Goal: Answer question/provide support

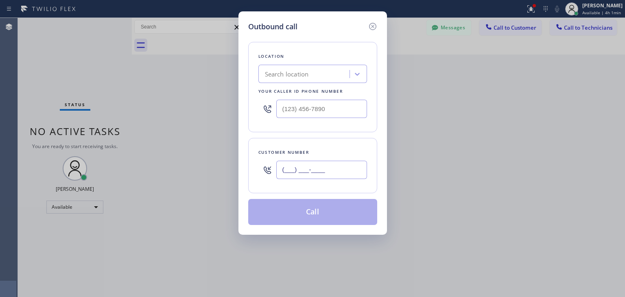
paste input "630) 399-2029"
click at [307, 162] on input "[PHONE_NUMBER]" at bounding box center [321, 170] width 91 height 18
type input "[PHONE_NUMBER]"
click at [290, 67] on div "Search location" at bounding box center [305, 74] width 89 height 14
paste input "Sub Zero Refrigerator Repair [GEOGRAPHIC_DATA]"
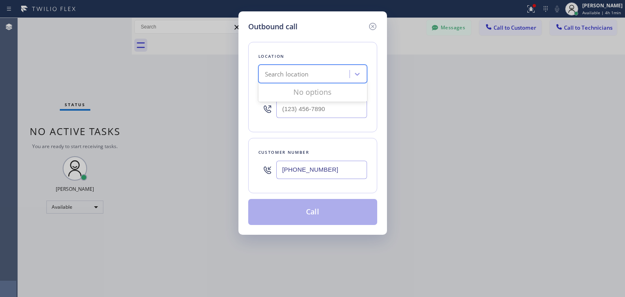
type input "Sub Zero Refrigerator Repair [GEOGRAPHIC_DATA]"
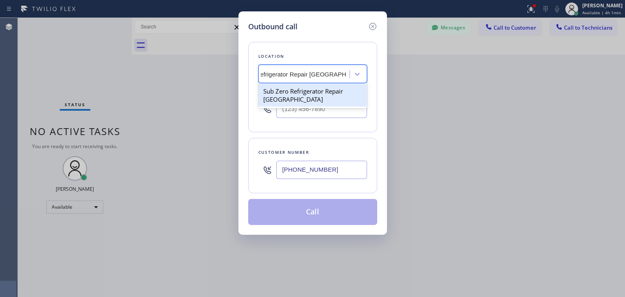
click at [326, 95] on div "Sub Zero Refrigerator Repair [GEOGRAPHIC_DATA]" at bounding box center [312, 95] width 109 height 23
type input "[PHONE_NUMBER]"
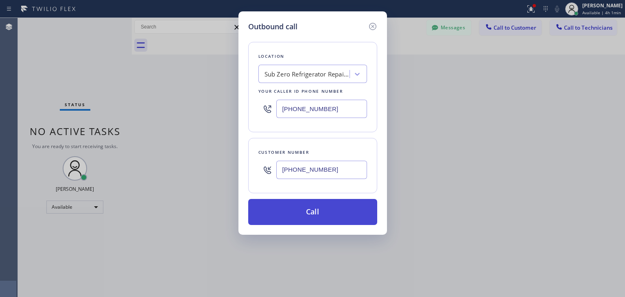
click at [325, 213] on button "Call" at bounding box center [312, 212] width 129 height 26
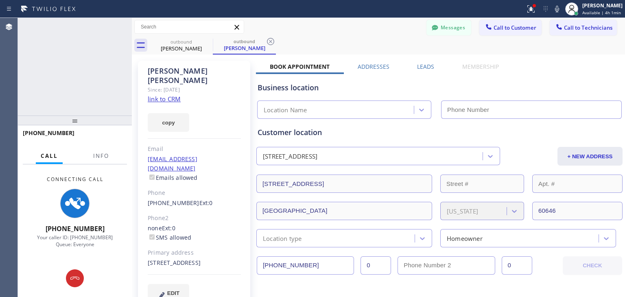
type input "[PHONE_NUMBER]"
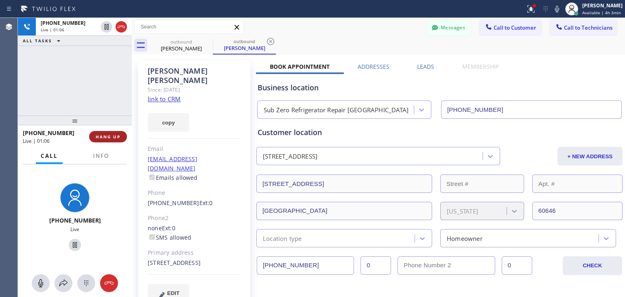
click at [109, 136] on span "HANG UP" at bounding box center [108, 137] width 25 height 6
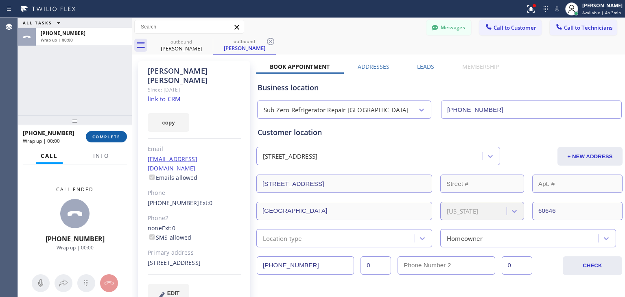
click at [109, 136] on span "COMPLETE" at bounding box center [106, 137] width 28 height 6
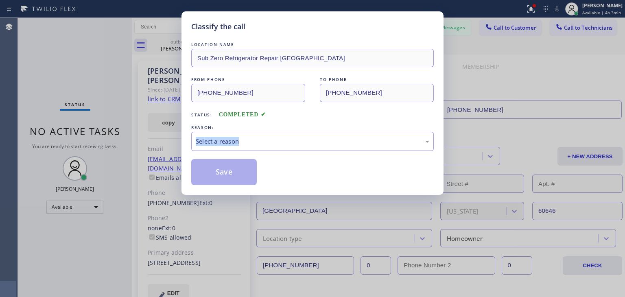
drag, startPoint x: 238, startPoint y: 130, endPoint x: 237, endPoint y: 155, distance: 25.2
click at [237, 155] on div "LOCATION NAME Sub Zero Refrigerator Repair [GEOGRAPHIC_DATA] FROM PHONE [PHONE_…" at bounding box center [312, 112] width 242 height 145
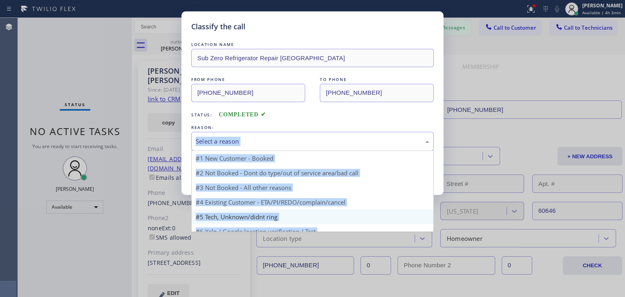
drag, startPoint x: 263, startPoint y: 147, endPoint x: 264, endPoint y: 197, distance: 50.0
click at [264, 151] on div "Select a reason #1 New Customer - Booked #2 Not Booked - Dont do type/out of se…" at bounding box center [312, 141] width 242 height 19
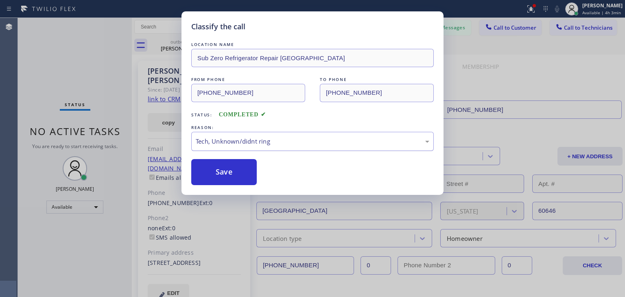
drag, startPoint x: 264, startPoint y: 197, endPoint x: 311, endPoint y: 147, distance: 68.2
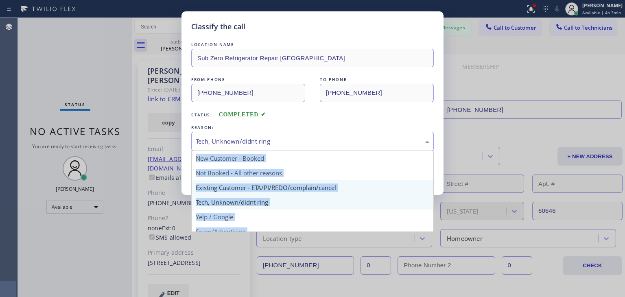
drag, startPoint x: 311, startPoint y: 147, endPoint x: 318, endPoint y: 184, distance: 37.3
click at [318, 151] on div "Tech, Unknown/didnt ring New Customer - Booked Not Booked - All other reasons E…" at bounding box center [312, 141] width 242 height 19
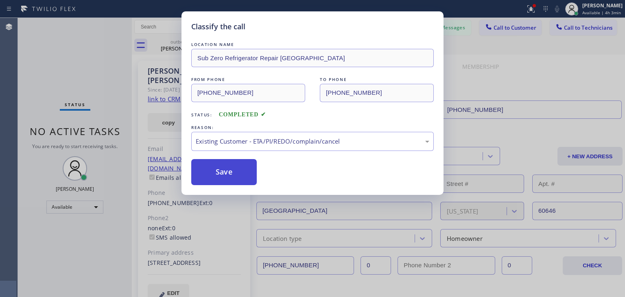
drag, startPoint x: 318, startPoint y: 184, endPoint x: 232, endPoint y: 175, distance: 87.0
click at [232, 175] on button "Save" at bounding box center [223, 172] width 65 height 26
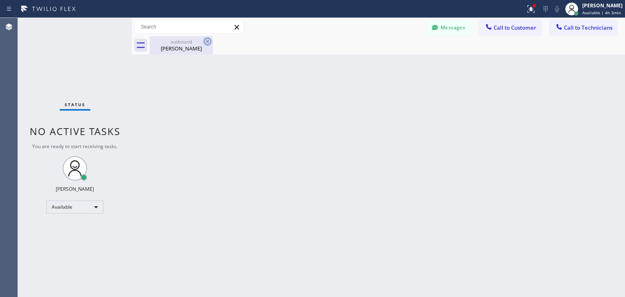
click at [206, 41] on icon at bounding box center [207, 42] width 10 height 10
